Goal: Information Seeking & Learning: Learn about a topic

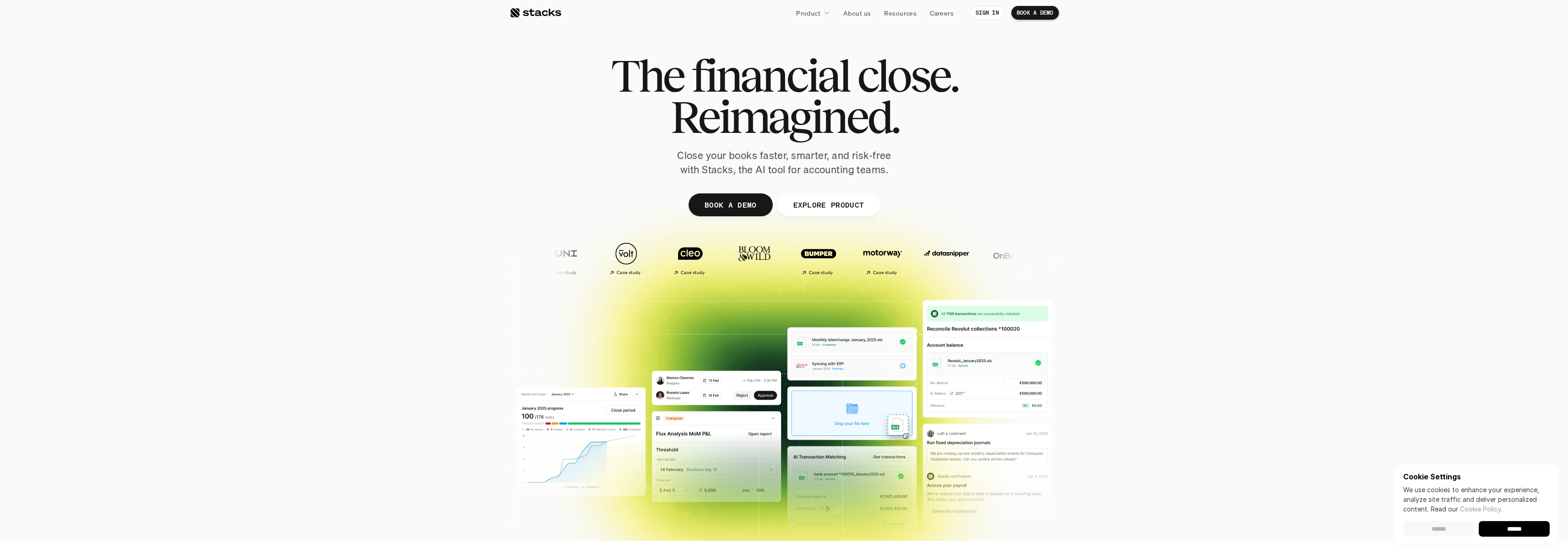
click at [1440, 531] on input "******" at bounding box center [1438, 529] width 71 height 16
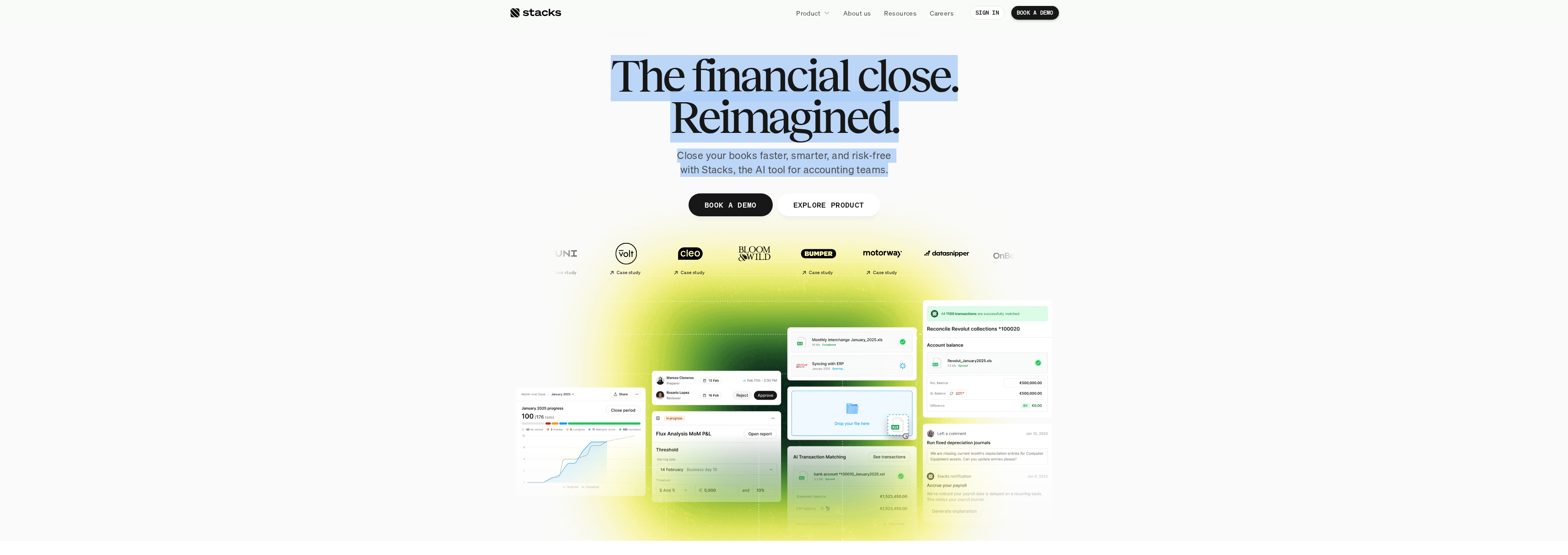
drag, startPoint x: 917, startPoint y: 175, endPoint x: 586, endPoint y: 58, distance: 351.1
click at [583, 57] on div "The financial close. Reimagined. Close your books faster, smarter, and risk-fre…" at bounding box center [784, 116] width 513 height 122
click at [586, 58] on div "The financial close. Reimagined. Close your books faster, smarter, and risk-fre…" at bounding box center [784, 116] width 513 height 122
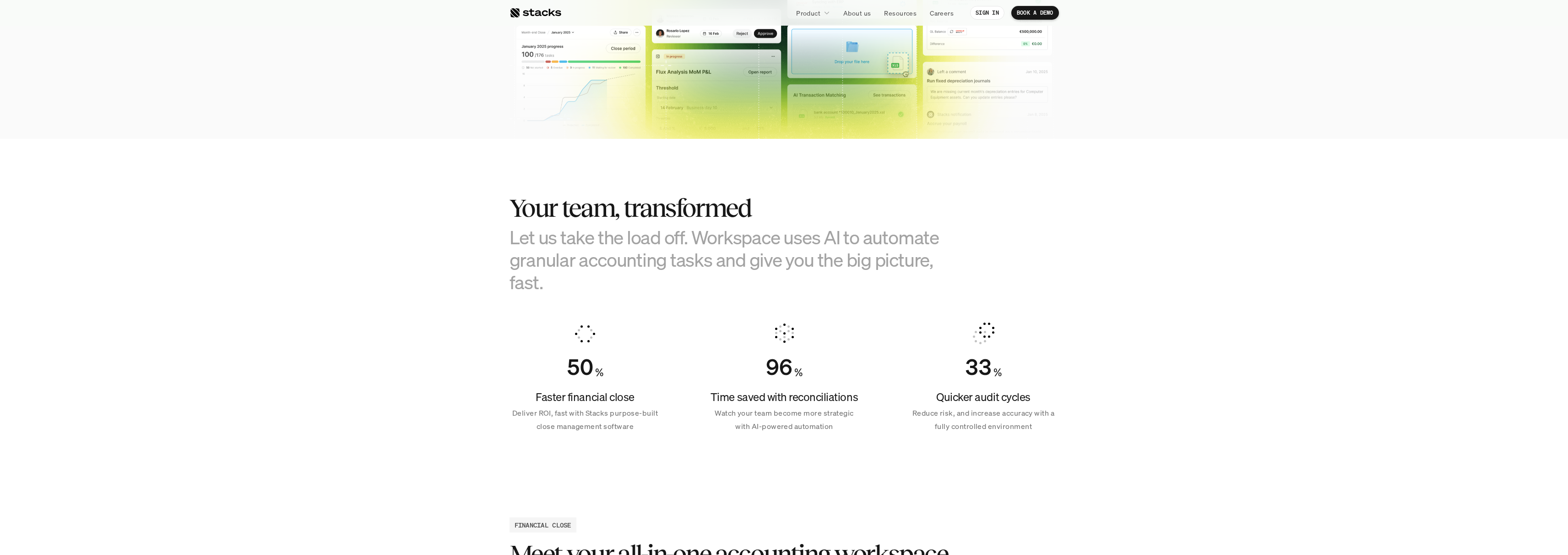
scroll to position [402, 0]
drag, startPoint x: 477, startPoint y: 196, endPoint x: 702, endPoint y: 285, distance: 242.0
click at [702, 285] on section "Your team, transformed Let us take the load off. Workspace uses AI to automate …" at bounding box center [784, 309] width 1568 height 342
click at [379, 193] on section "Your team, transformed Let us take the load off. Workspace uses AI to automate …" at bounding box center [784, 309] width 1568 height 342
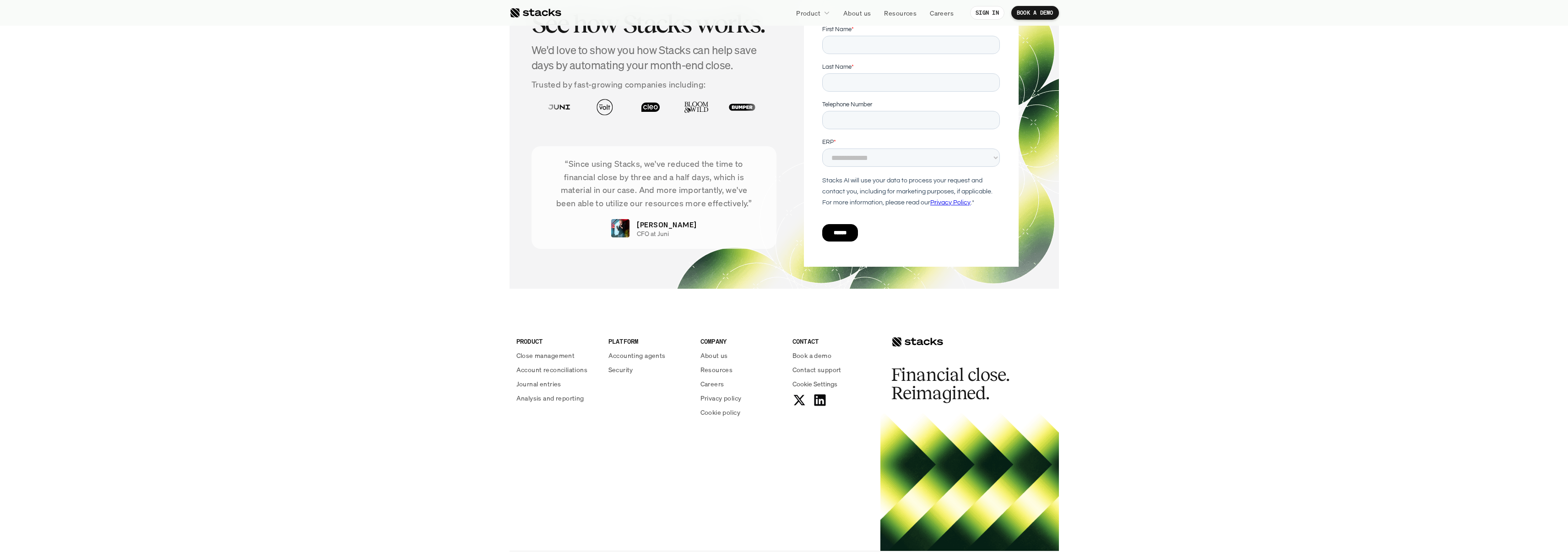
scroll to position [3151, 0]
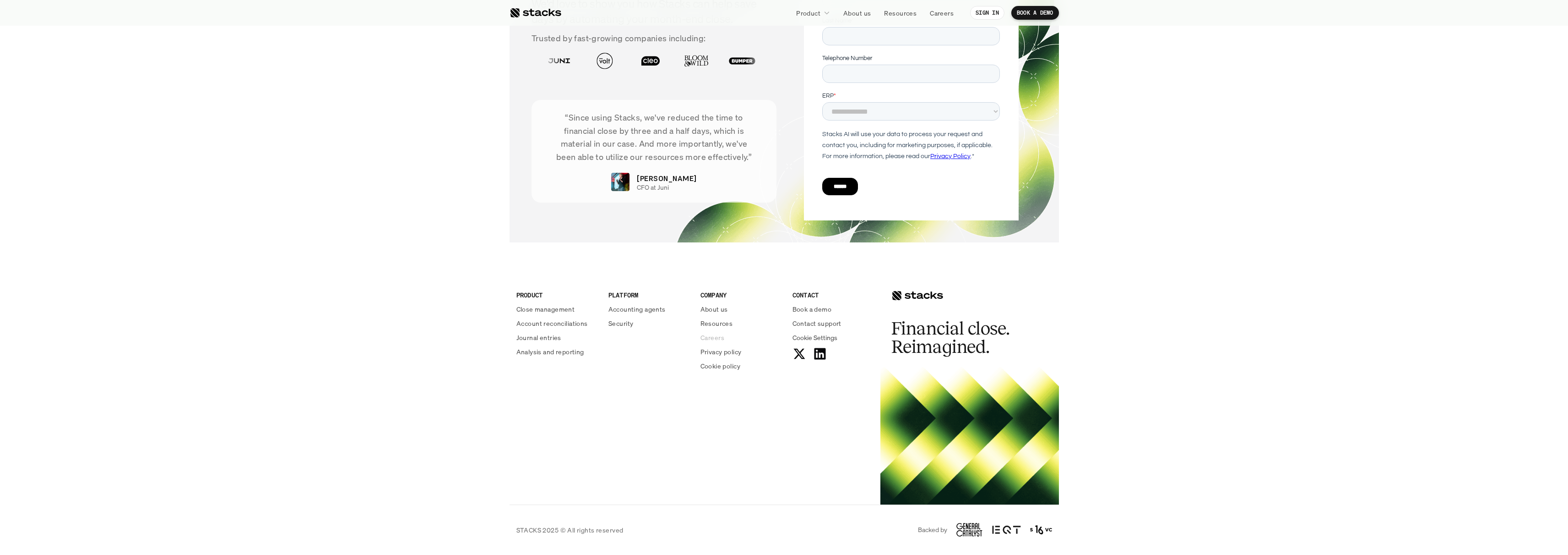
click at [715, 341] on p "Careers" at bounding box center [712, 338] width 24 height 10
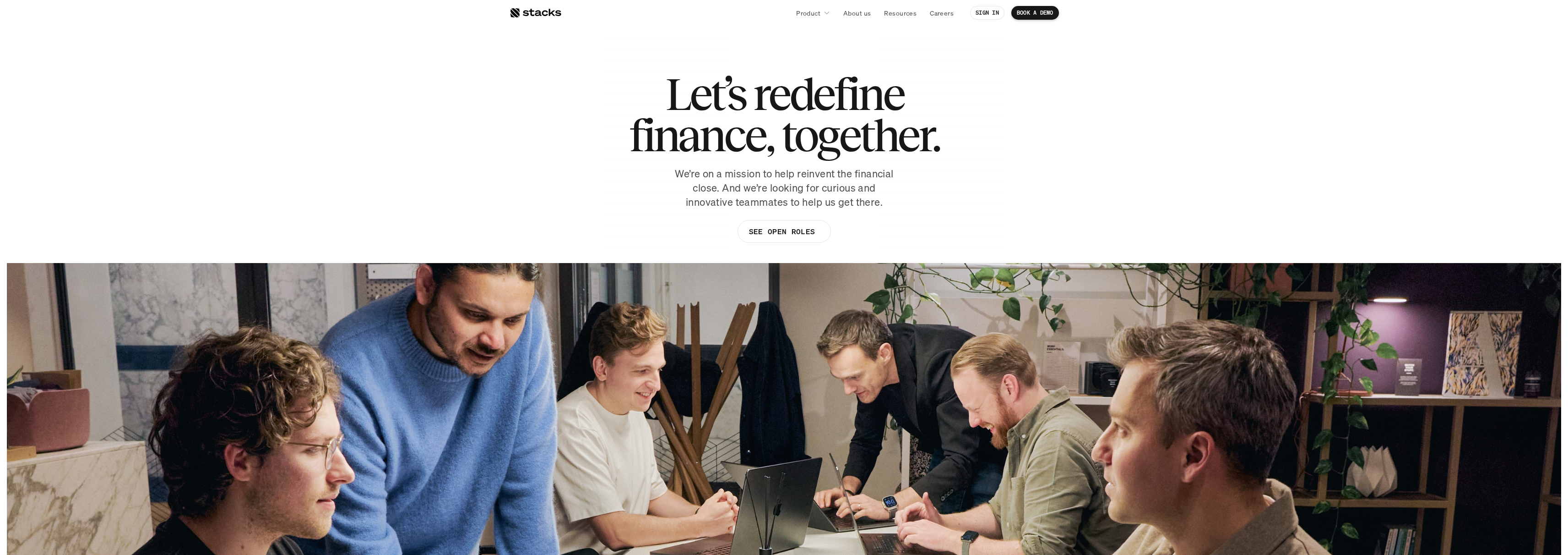
click at [385, 114] on section "Let’s redefine finance, together. We’re on a mission to help reinvent the finan…" at bounding box center [784, 314] width 1568 height 629
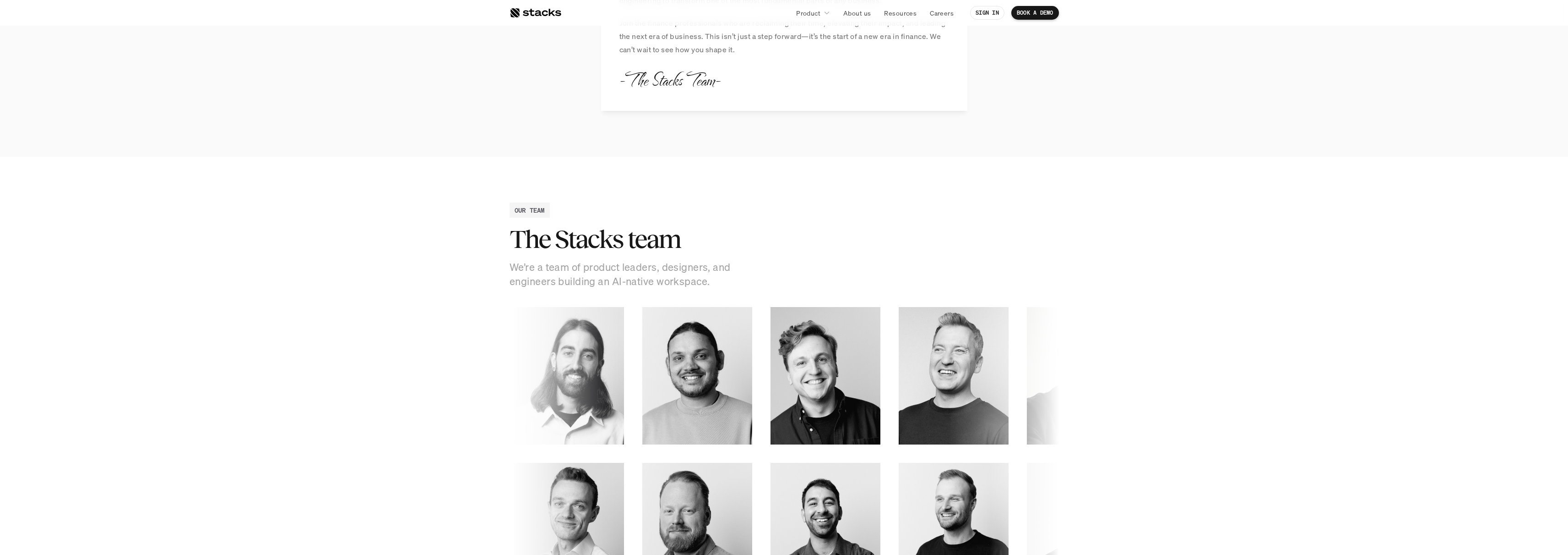
scroll to position [1064, 0]
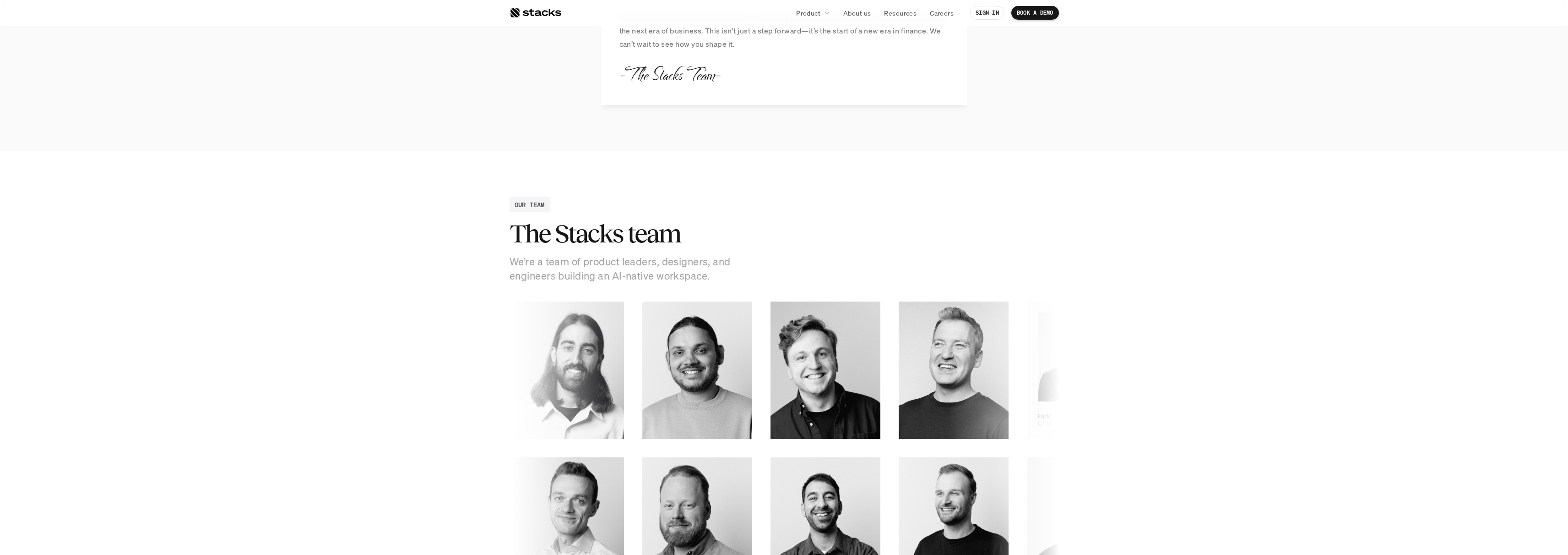
click at [1144, 373] on section "OUR TEAM The Stacks team We’re a team of product leaders, designers, and engine…" at bounding box center [784, 395] width 1568 height 489
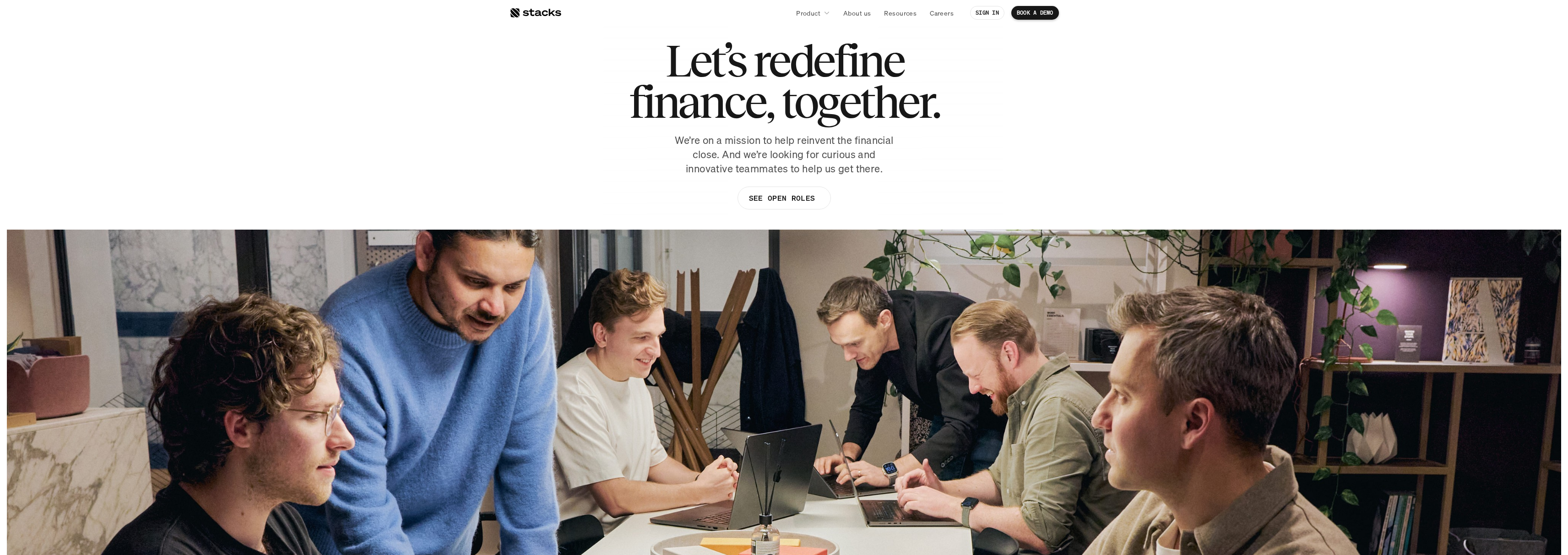
scroll to position [0, 0]
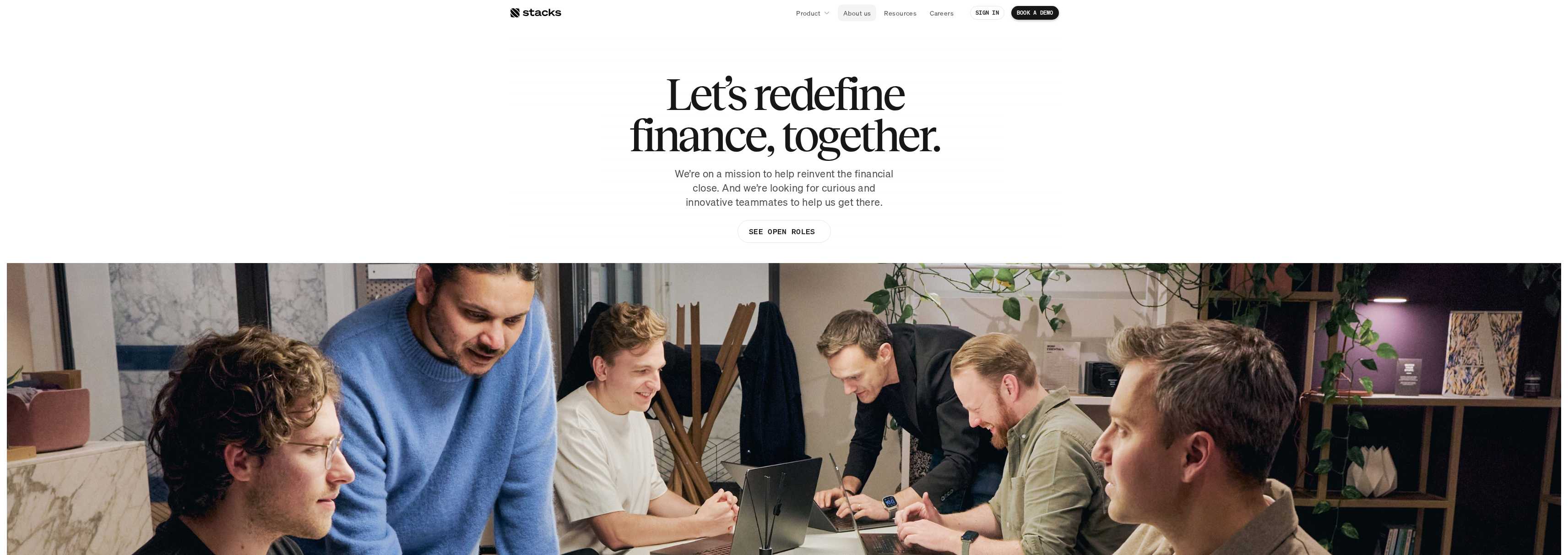
click at [853, 9] on p "About us" at bounding box center [856, 13] width 27 height 10
click at [853, 16] on p "About us" at bounding box center [856, 13] width 27 height 10
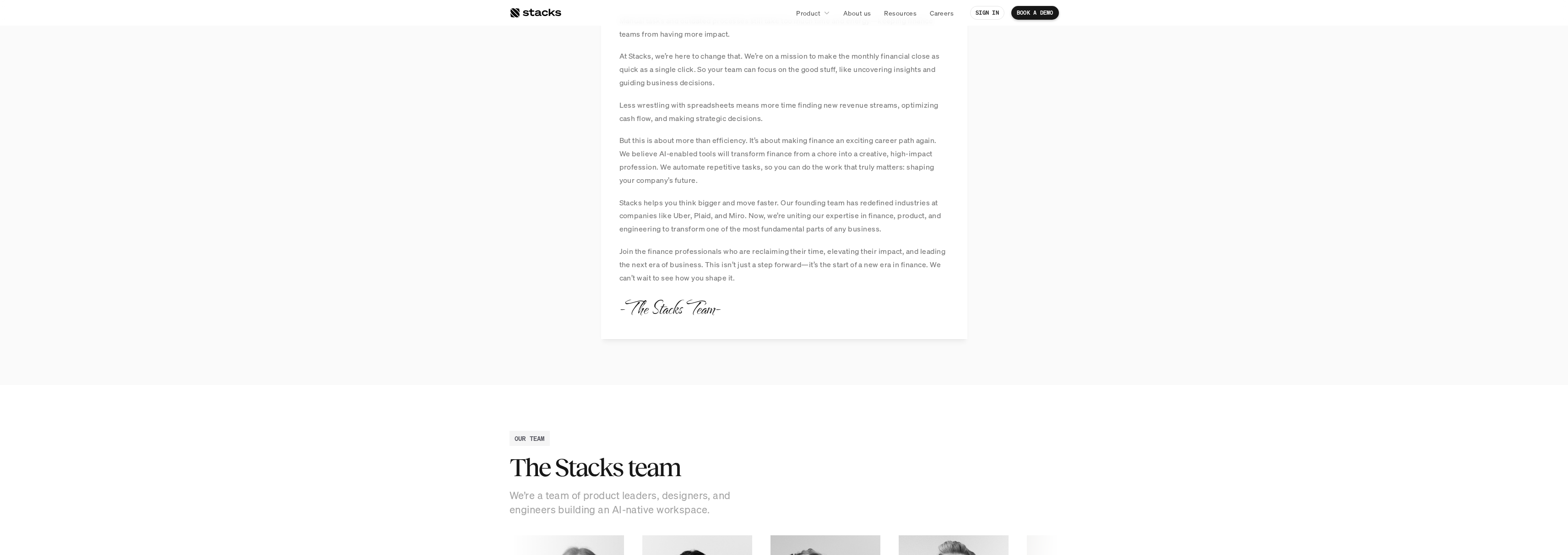
scroll to position [824, 0]
click at [867, 9] on p "About us" at bounding box center [856, 13] width 27 height 10
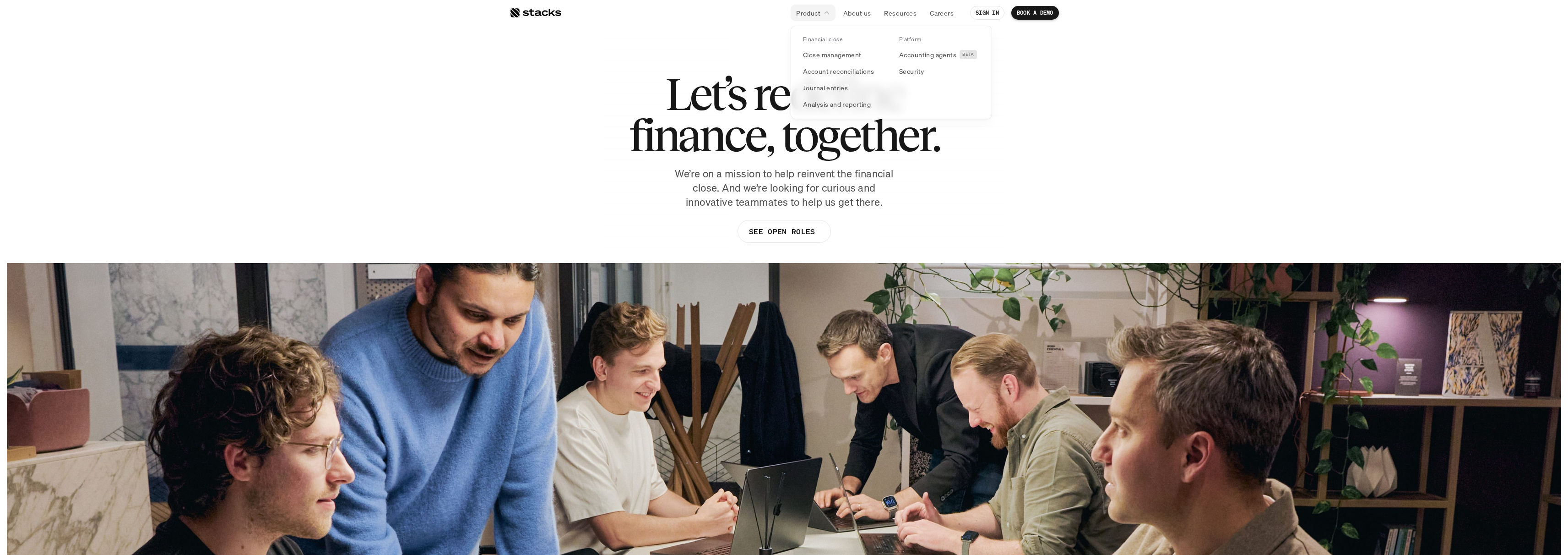
click at [817, 12] on p "Product" at bounding box center [808, 13] width 24 height 10
click at [837, 55] on p "Close management" at bounding box center [832, 55] width 58 height 10
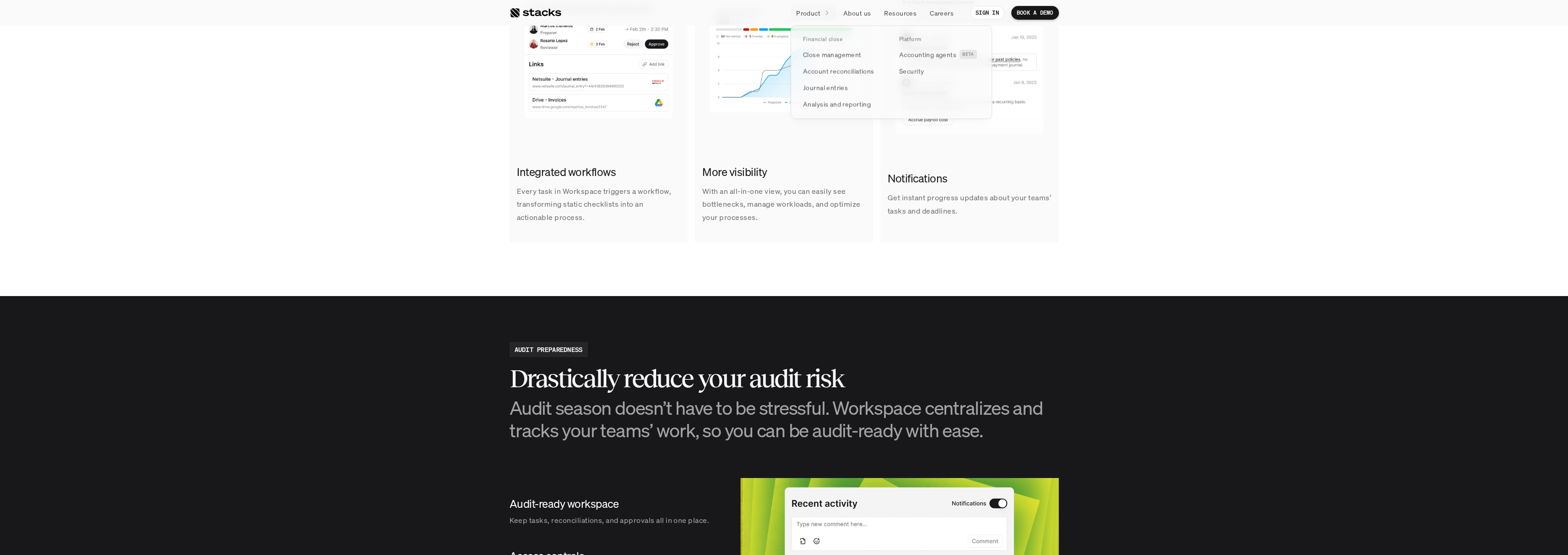
scroll to position [688, 0]
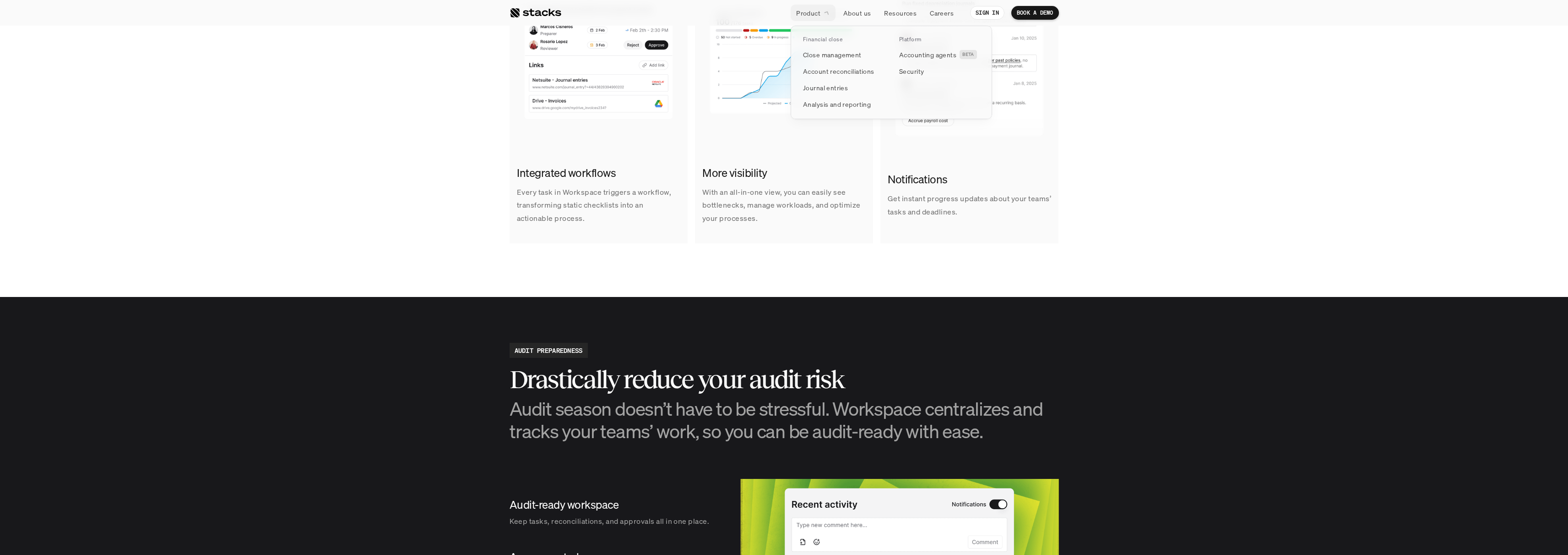
click at [816, 12] on div at bounding box center [891, 62] width 201 height 115
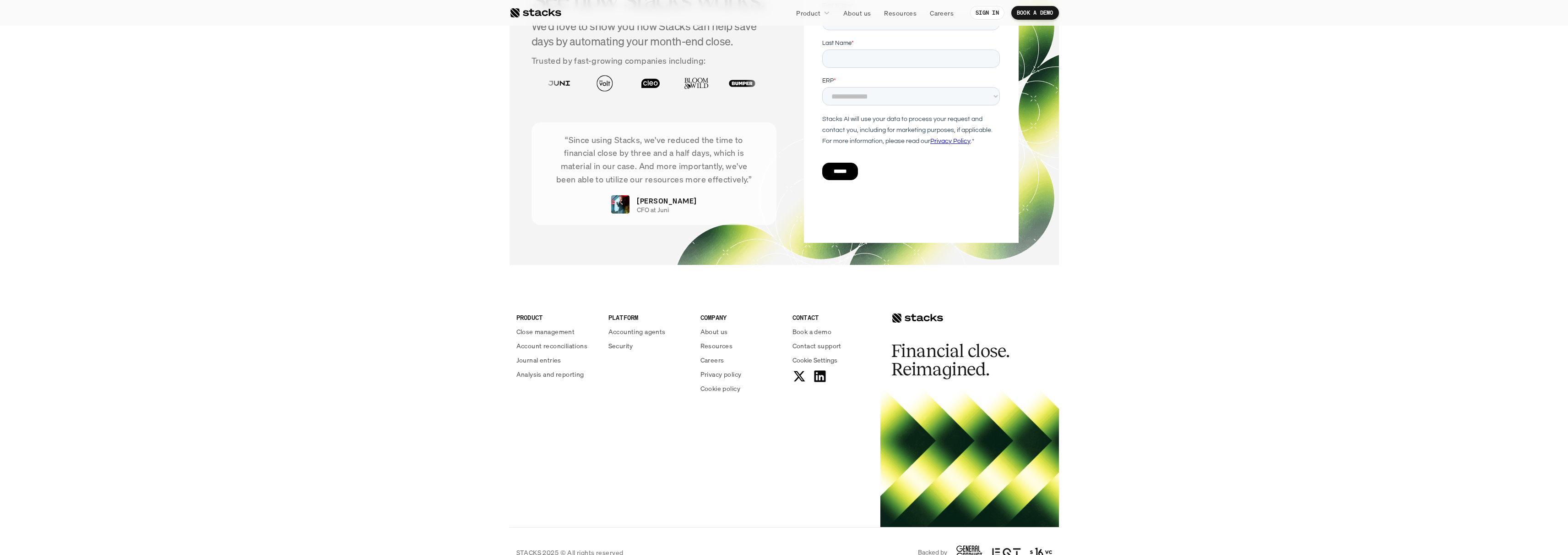
scroll to position [1841, 0]
